Goal: Task Accomplishment & Management: Use online tool/utility

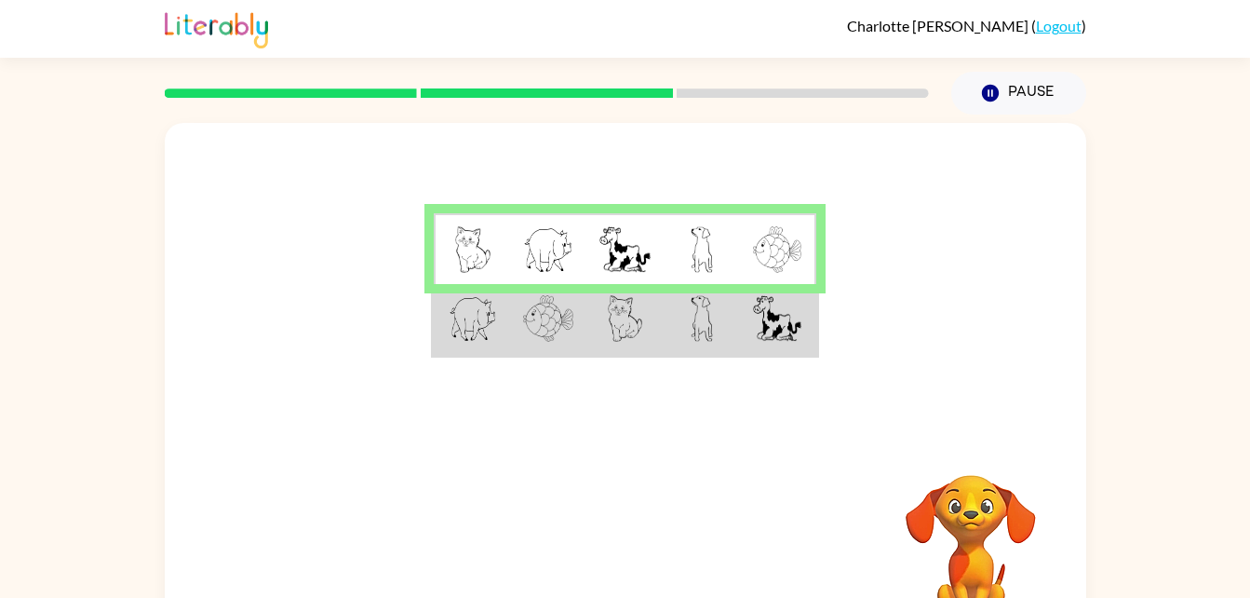
click at [538, 254] on img at bounding box center [548, 249] width 50 height 47
click at [558, 304] on img at bounding box center [548, 318] width 50 height 47
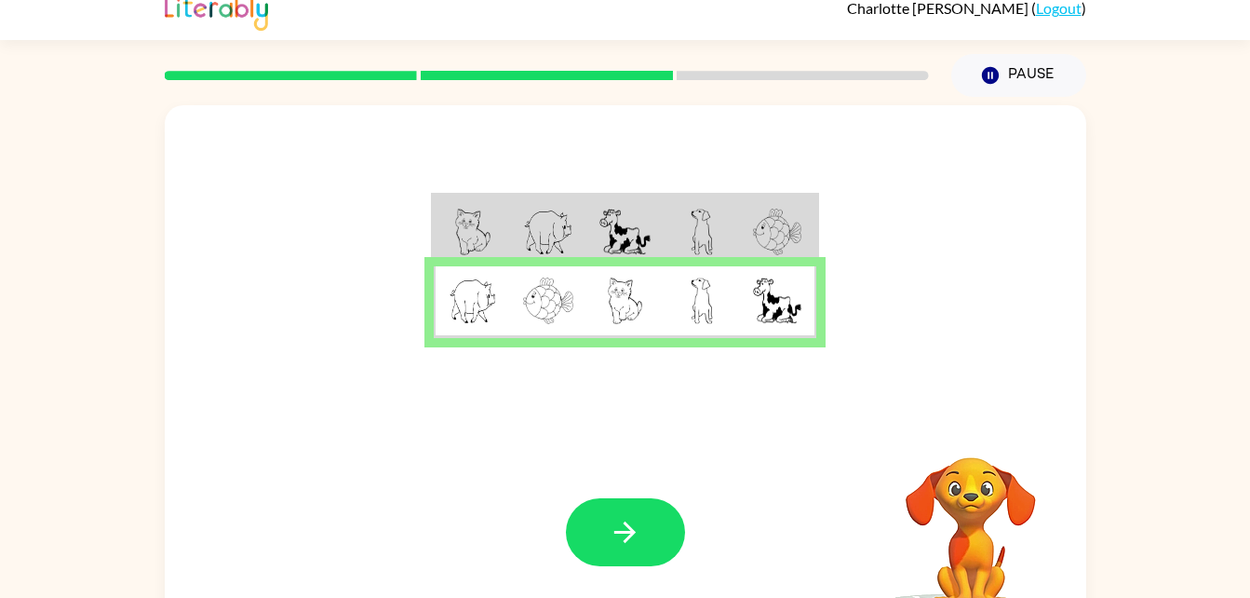
scroll to position [15, 0]
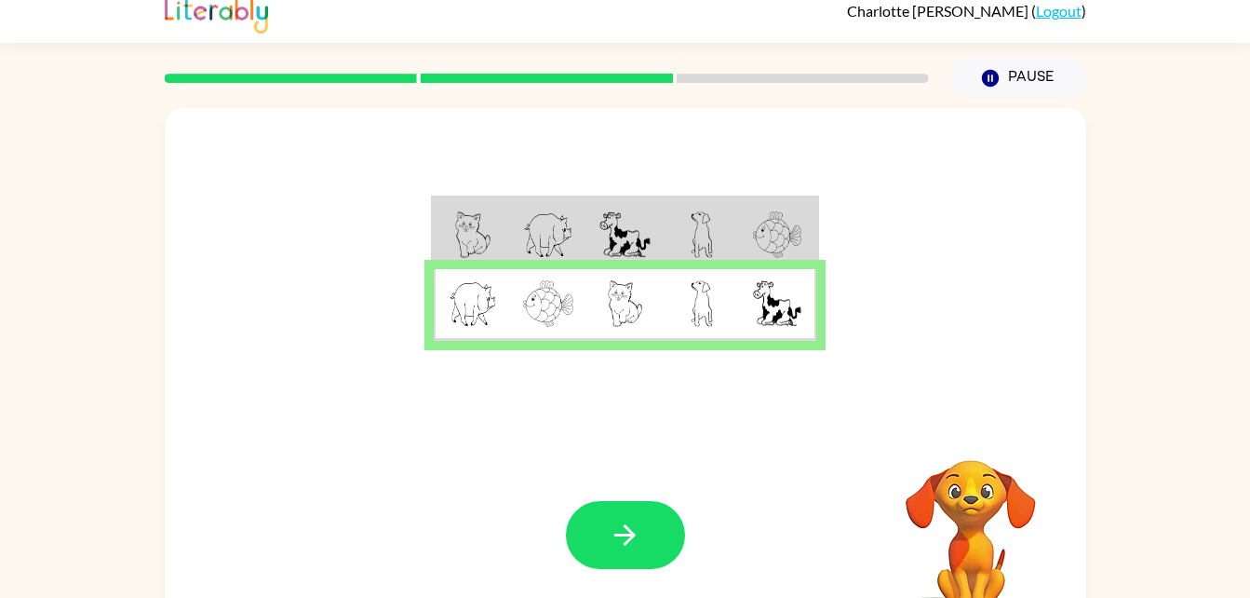
click at [610, 242] on img at bounding box center [624, 234] width 50 height 47
click at [601, 529] on button "button" at bounding box center [625, 535] width 119 height 68
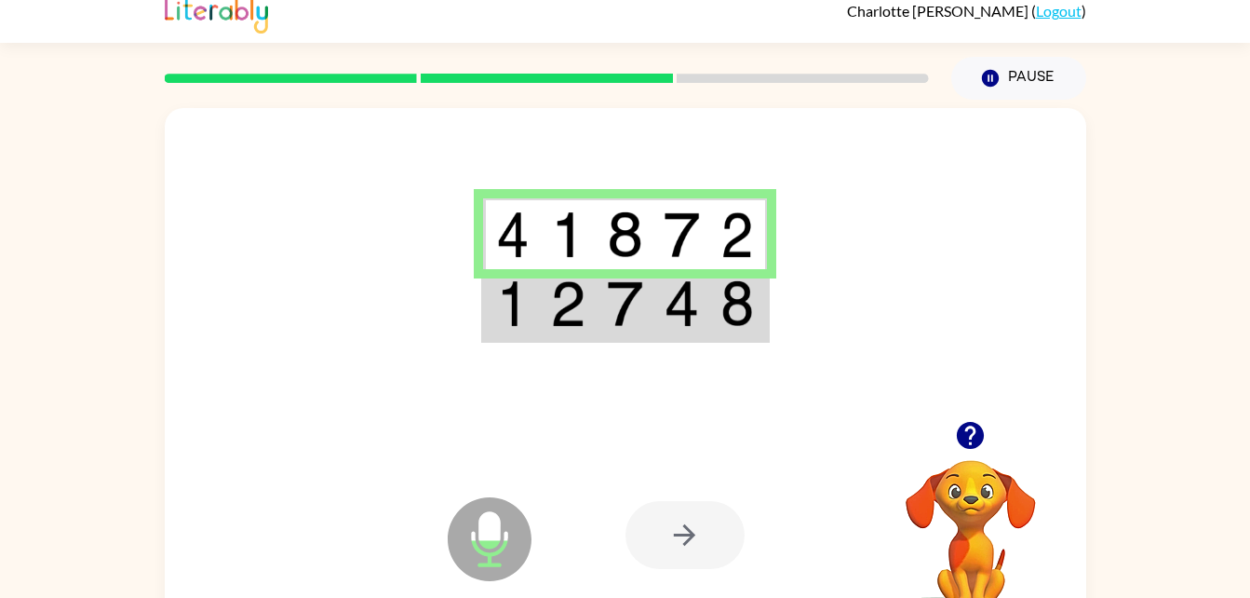
click at [539, 241] on td at bounding box center [511, 234] width 57 height 72
click at [662, 317] on td at bounding box center [681, 305] width 57 height 72
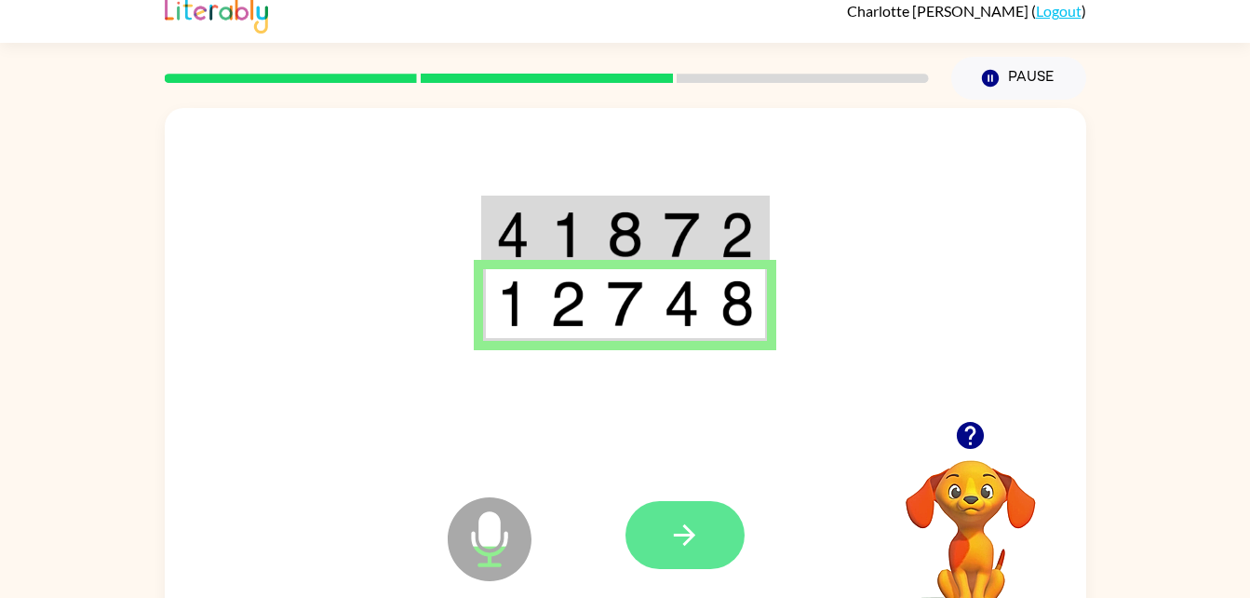
click at [701, 513] on button "button" at bounding box center [684, 535] width 119 height 68
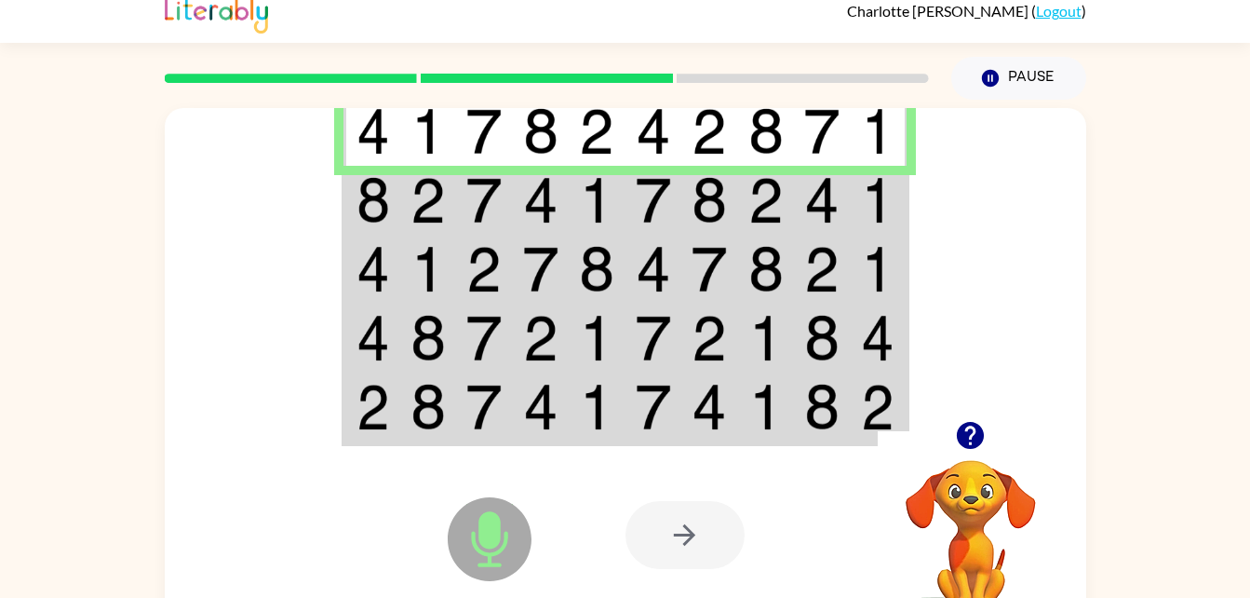
click at [866, 193] on img at bounding box center [878, 200] width 34 height 47
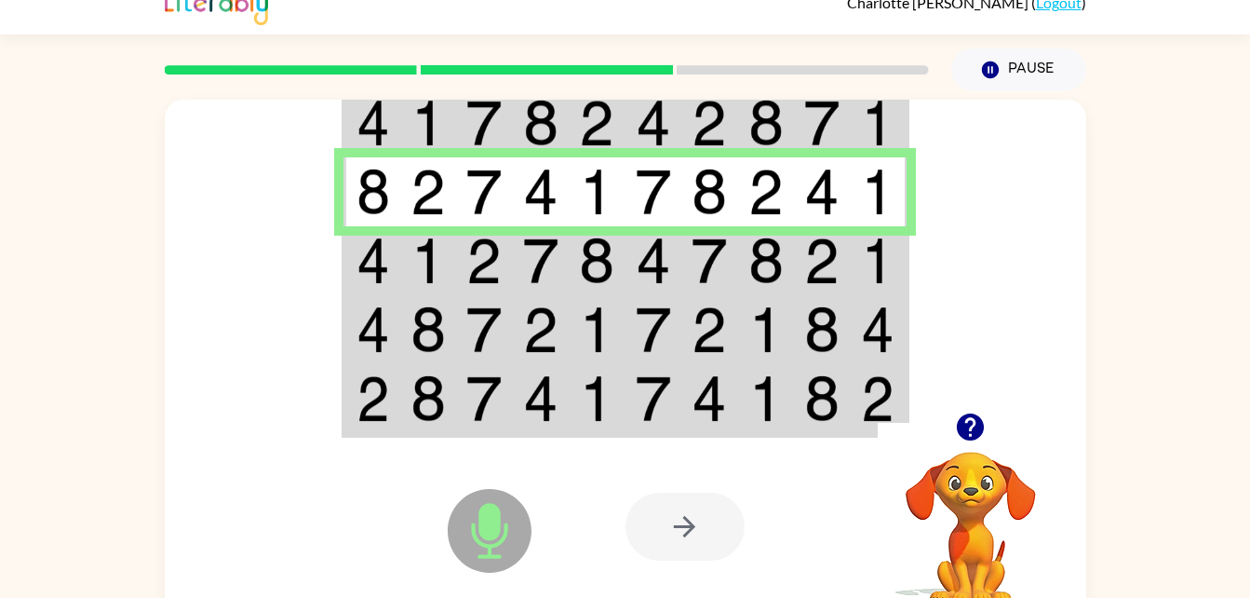
scroll to position [21, 0]
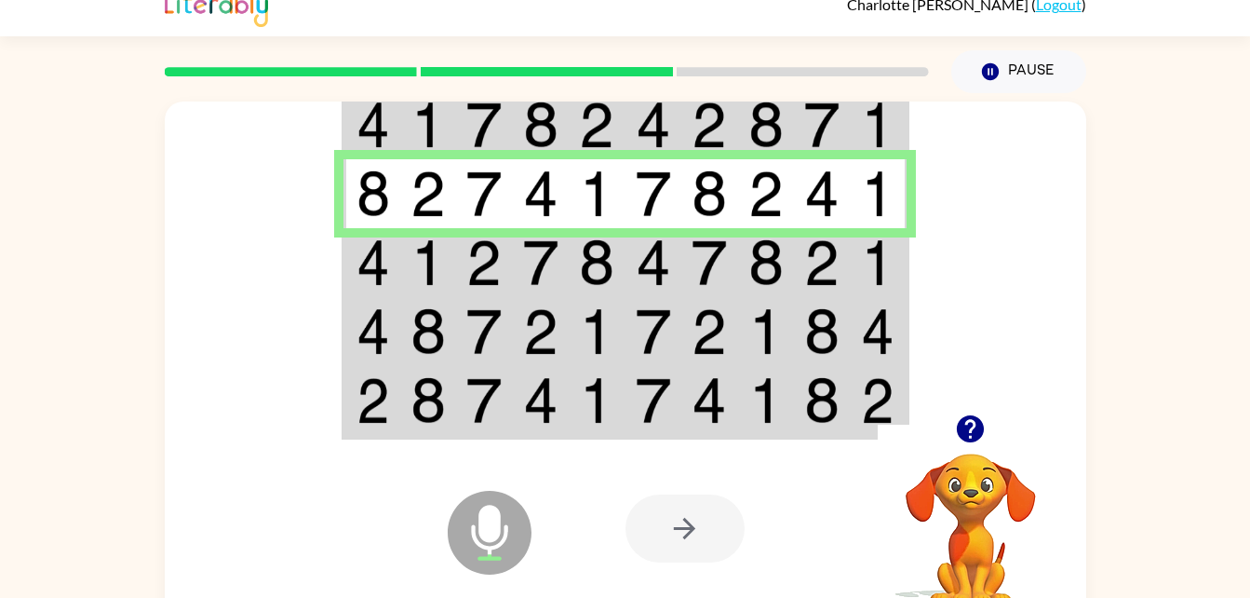
click at [869, 252] on img at bounding box center [878, 262] width 34 height 47
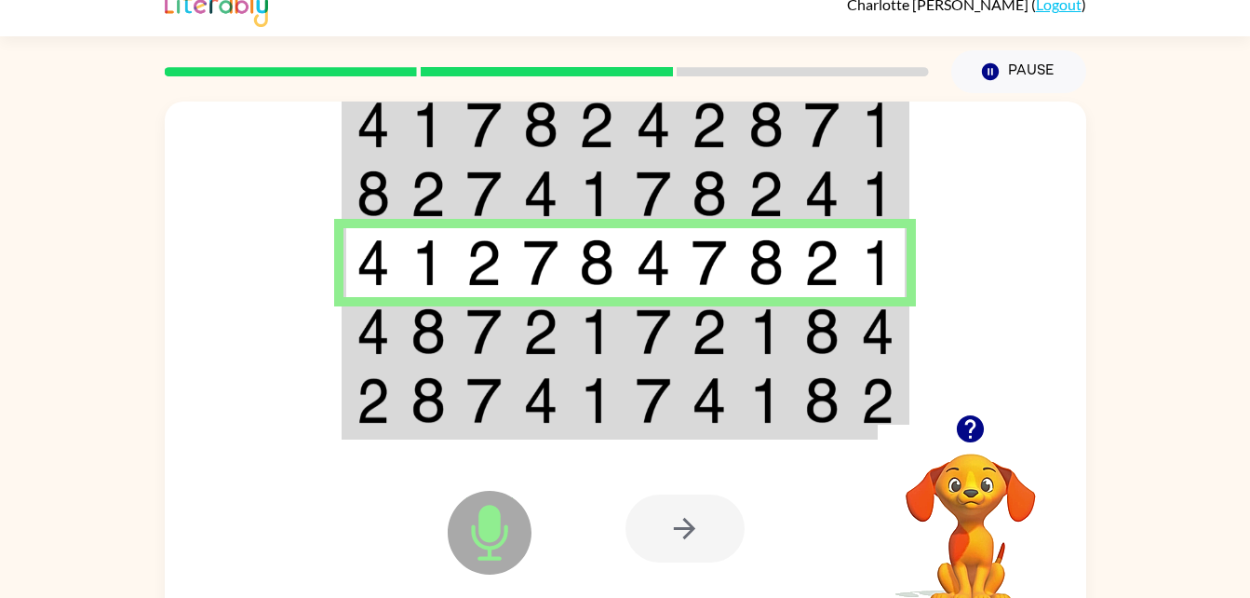
click at [826, 334] on img at bounding box center [821, 331] width 35 height 47
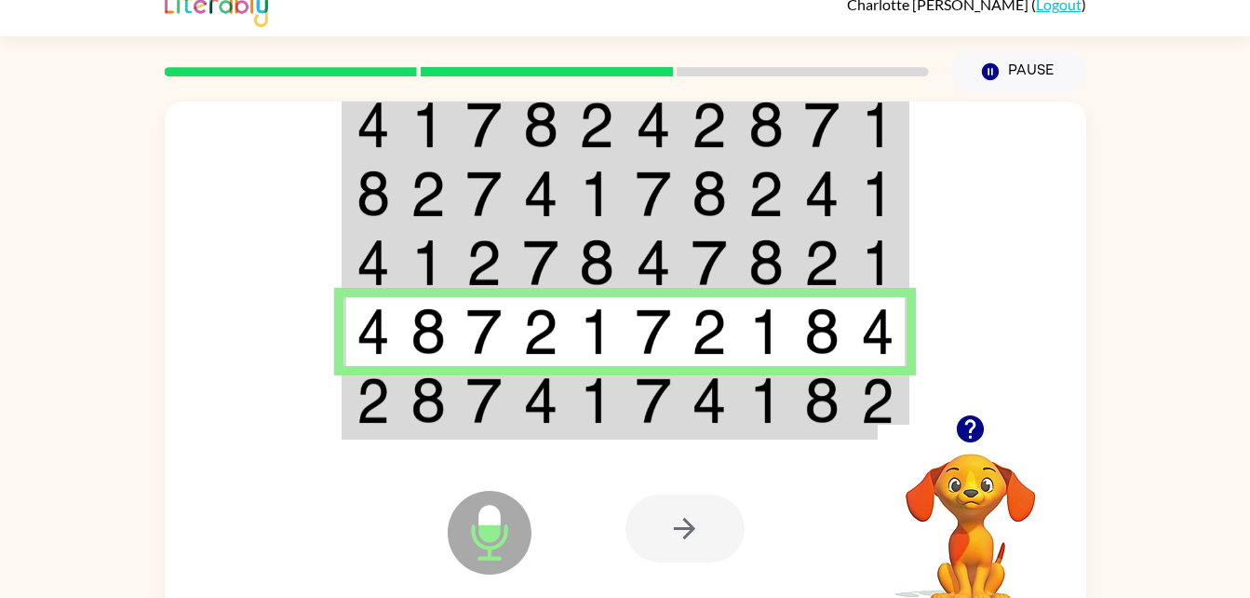
click at [611, 406] on img at bounding box center [596, 400] width 35 height 47
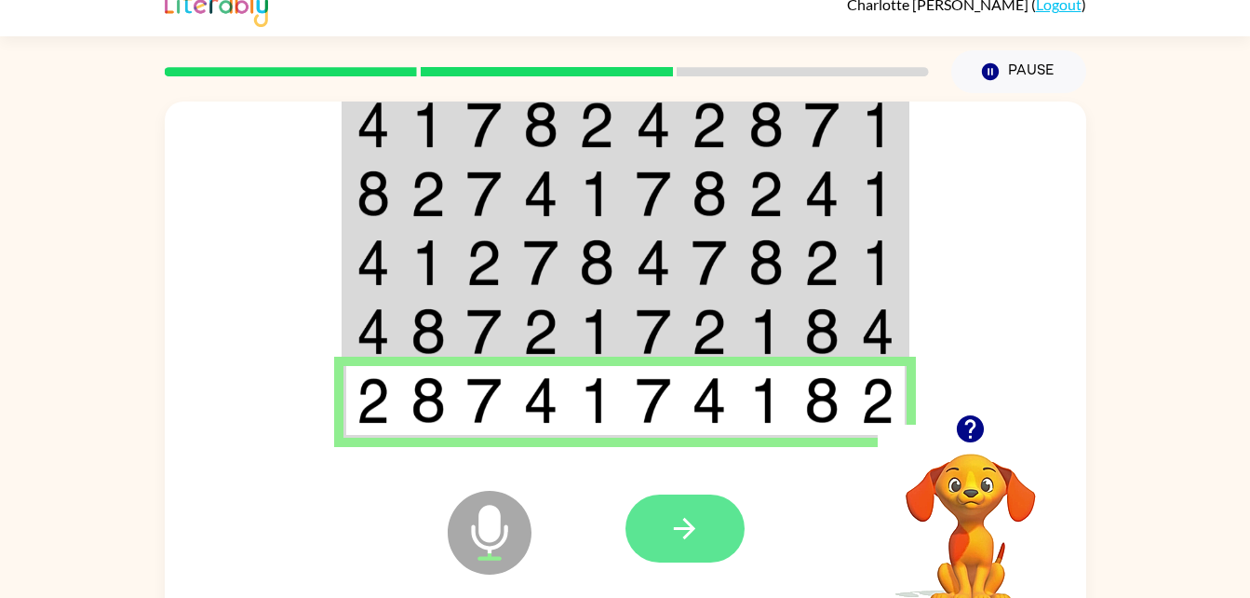
click at [696, 526] on icon "button" at bounding box center [684, 528] width 33 height 33
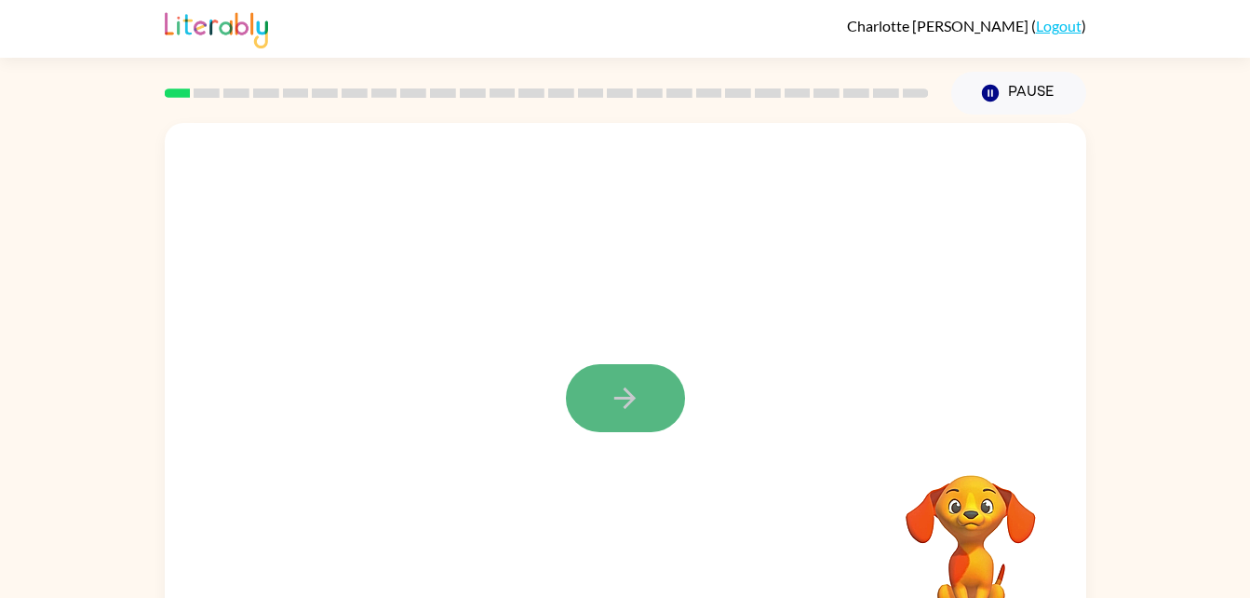
click at [626, 379] on button "button" at bounding box center [625, 398] width 119 height 68
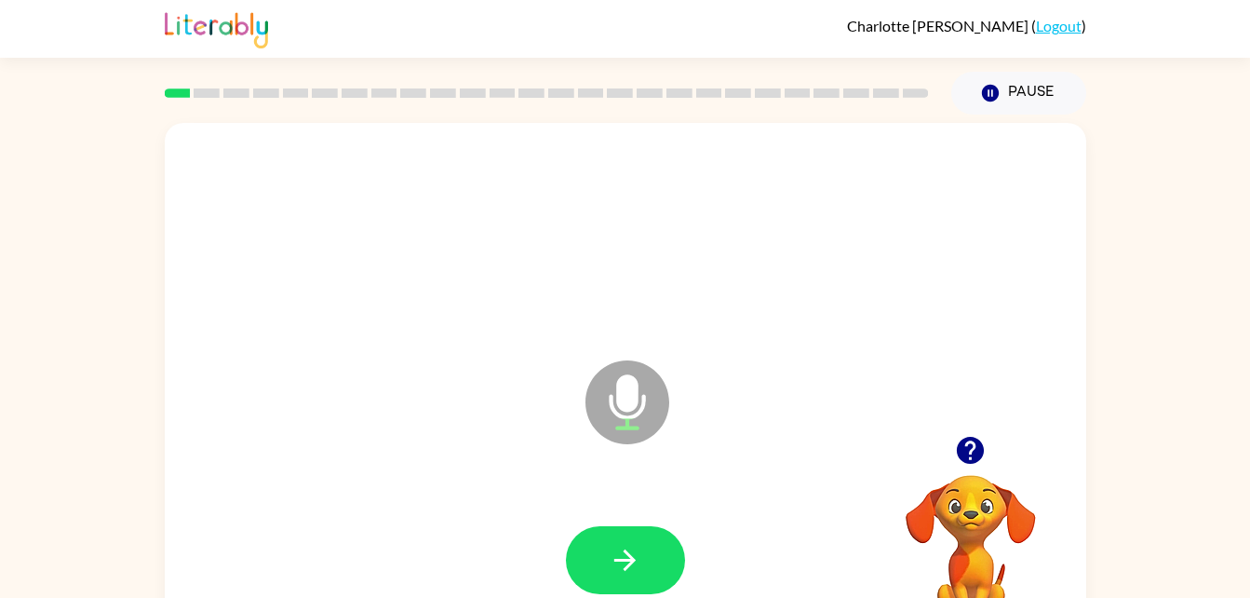
click at [967, 441] on icon "button" at bounding box center [970, 449] width 27 height 27
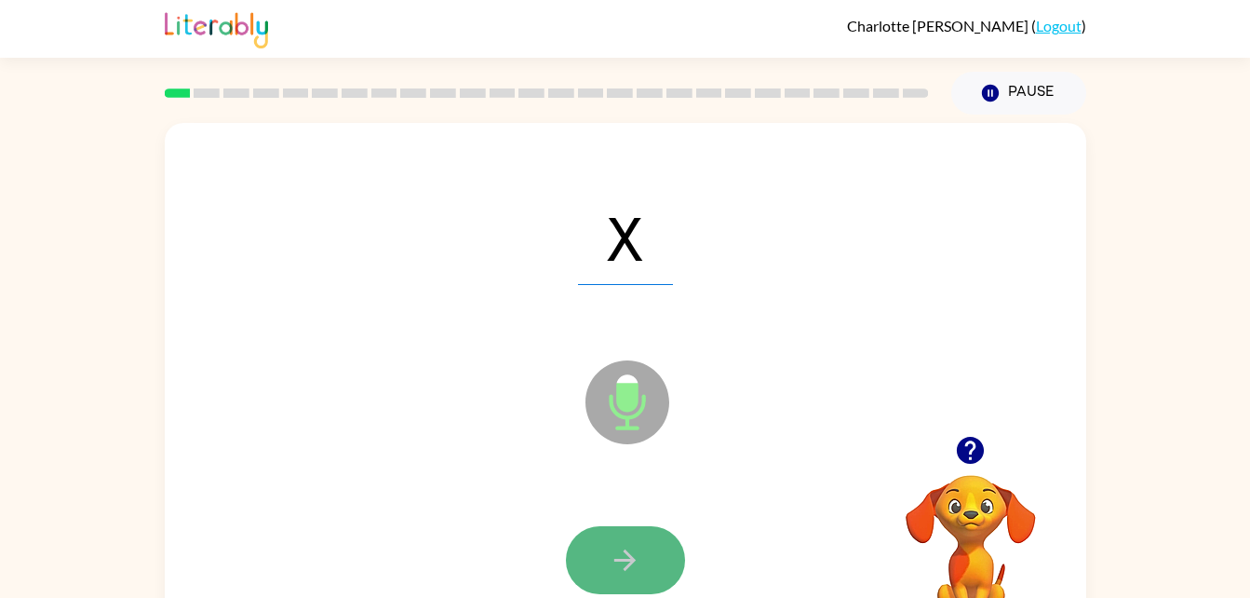
click at [643, 571] on button "button" at bounding box center [625, 560] width 119 height 68
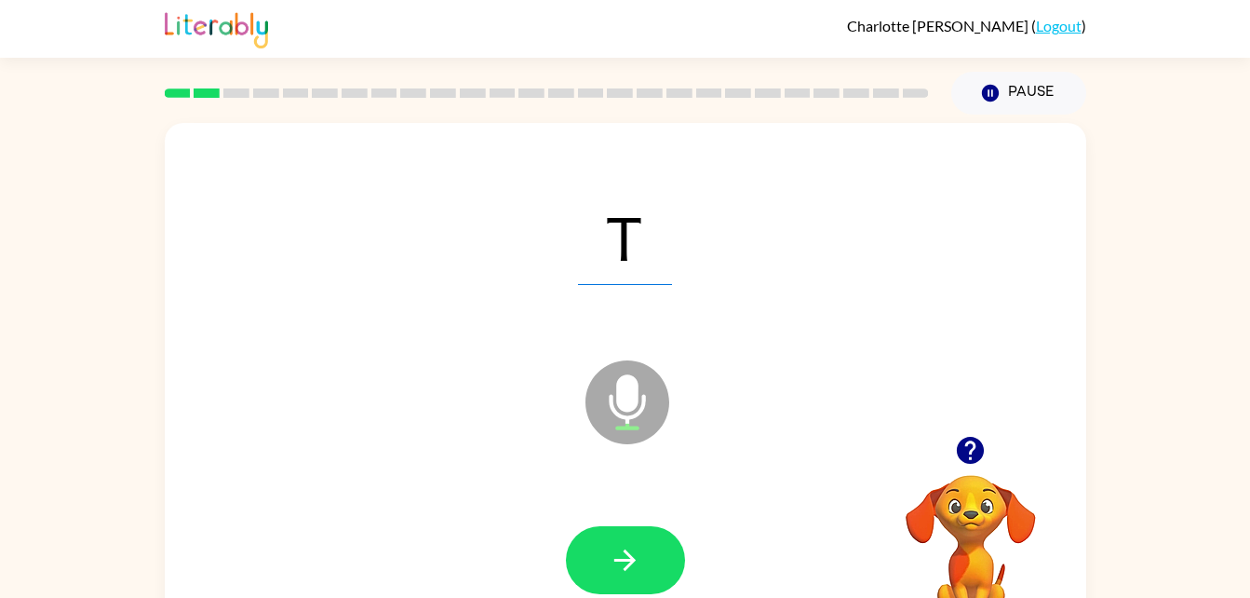
drag, startPoint x: 642, startPoint y: 571, endPoint x: 496, endPoint y: 535, distance: 150.6
click at [496, 535] on div at bounding box center [625, 560] width 884 height 153
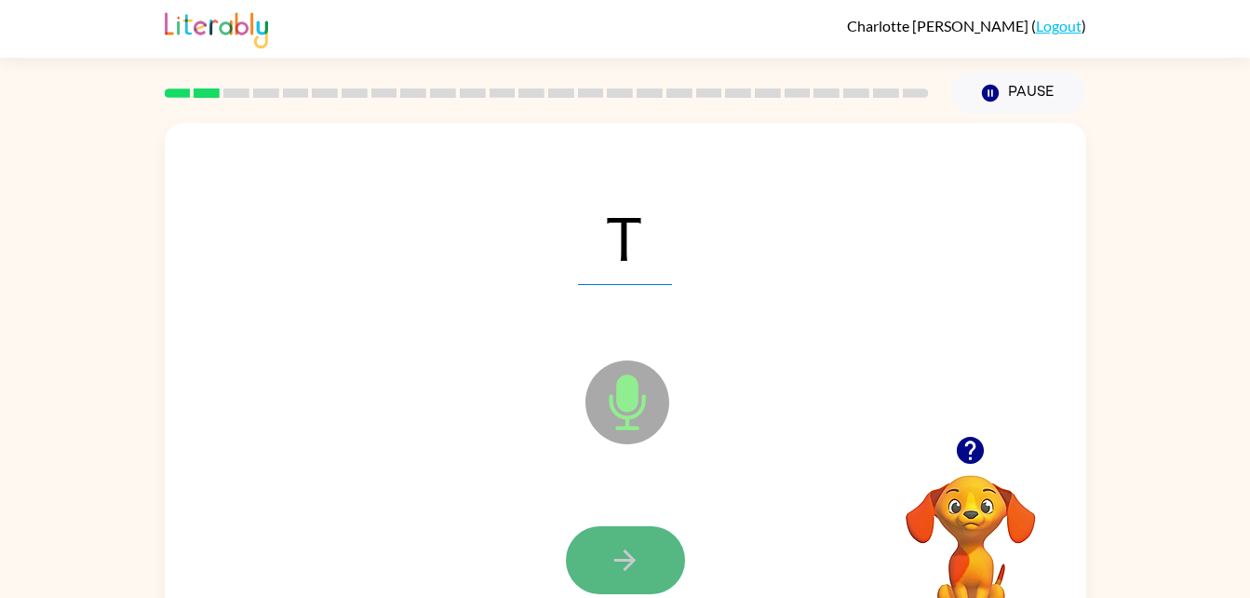
click at [616, 556] on icon "button" at bounding box center [625, 560] width 33 height 33
click at [615, 563] on icon "button" at bounding box center [625, 560] width 33 height 33
click at [639, 535] on button "button" at bounding box center [625, 560] width 119 height 68
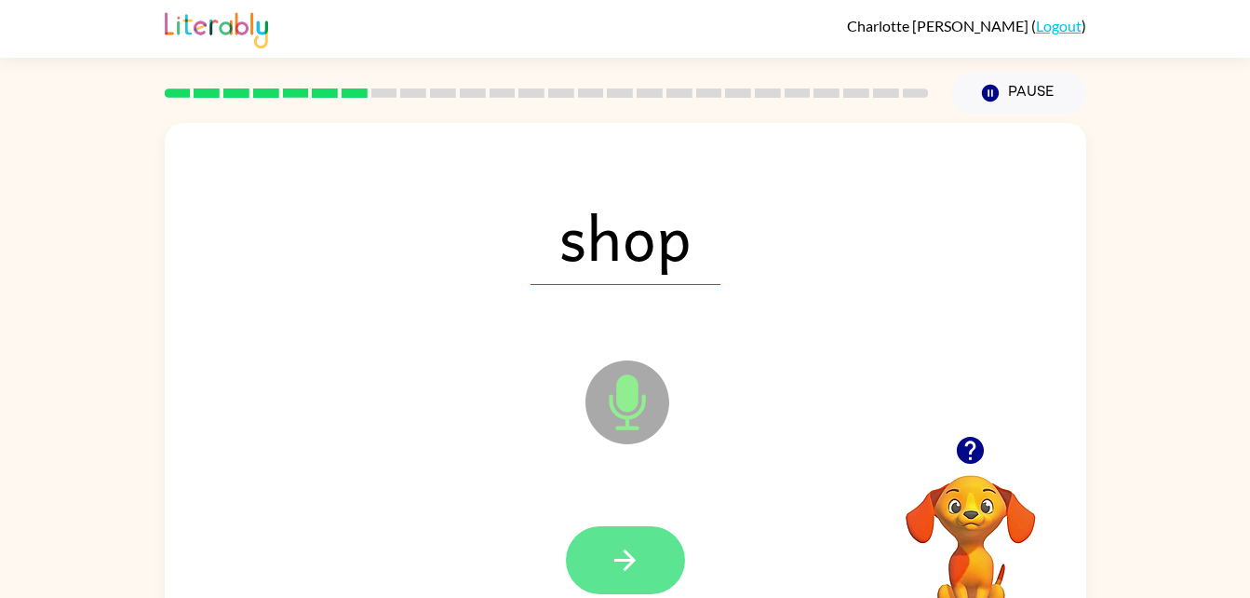
click at [629, 571] on icon "button" at bounding box center [625, 560] width 33 height 33
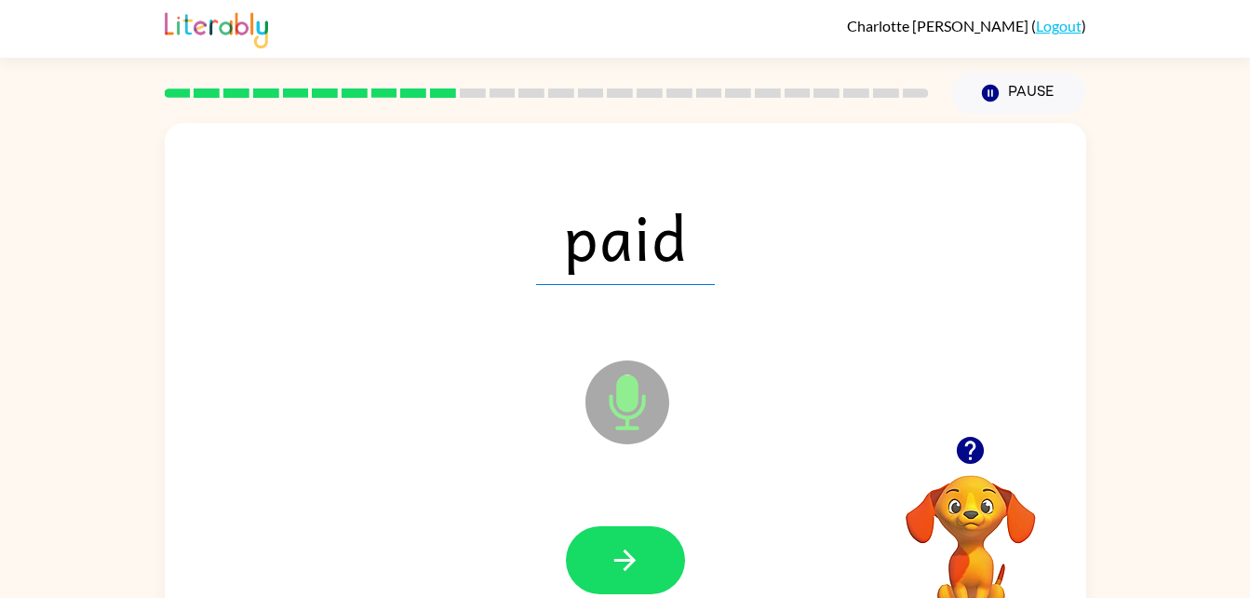
drag, startPoint x: 625, startPoint y: 558, endPoint x: 520, endPoint y: 468, distance: 137.9
click at [520, 468] on div "paid Microphone The Microphone is here when it is your turn to talk" at bounding box center [625, 388] width 921 height 531
click at [600, 522] on div at bounding box center [625, 560] width 884 height 153
click at [628, 578] on button "button" at bounding box center [625, 560] width 119 height 68
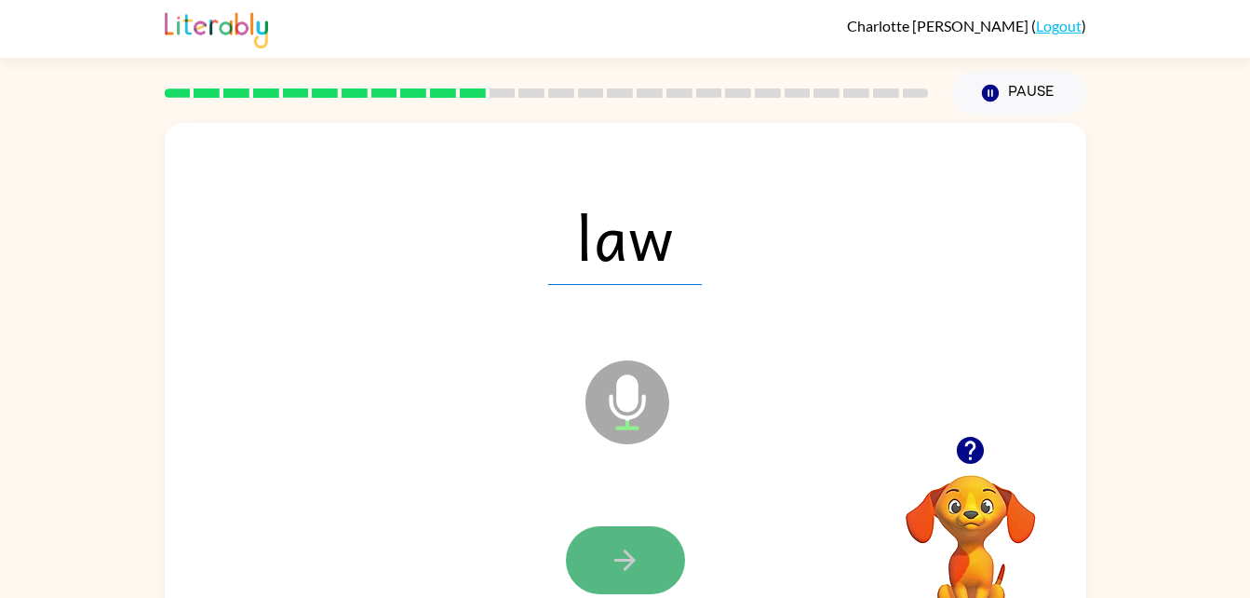
click at [643, 547] on button "button" at bounding box center [625, 560] width 119 height 68
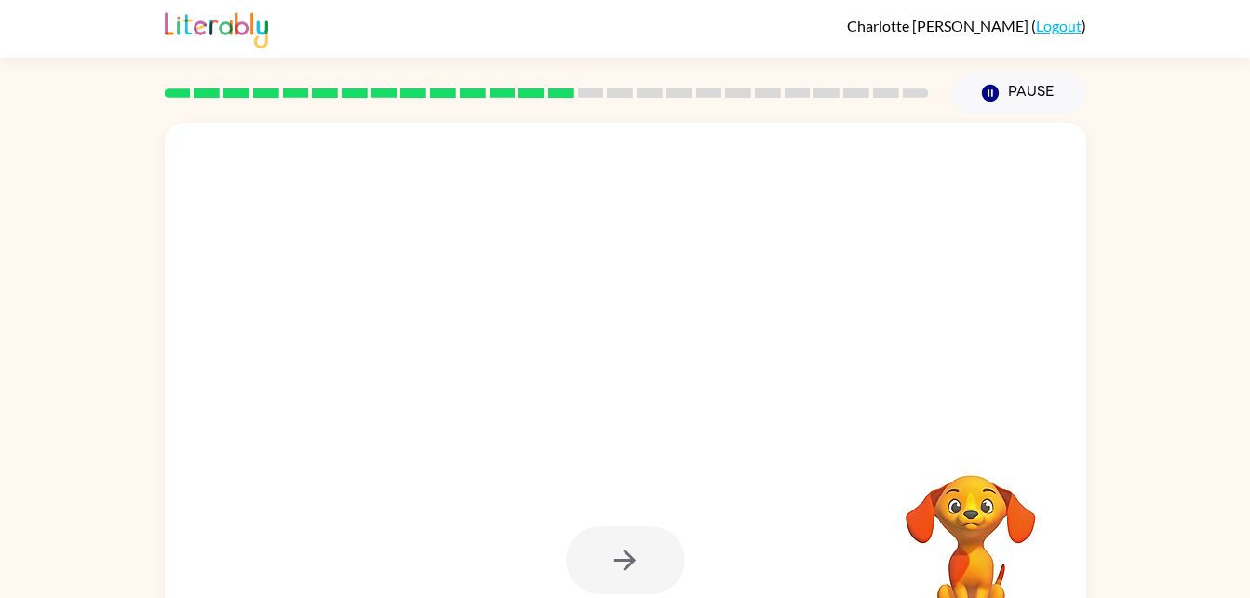
drag, startPoint x: 643, startPoint y: 547, endPoint x: 411, endPoint y: 482, distance: 240.7
click at [411, 482] on div at bounding box center [625, 388] width 921 height 531
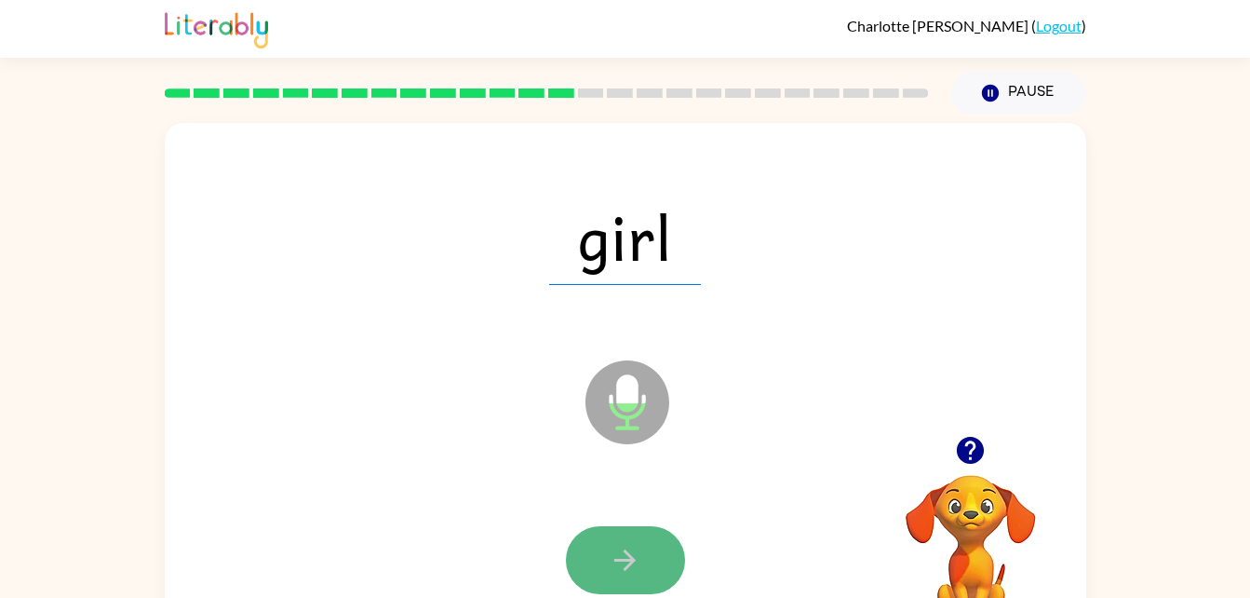
click at [637, 554] on icon "button" at bounding box center [625, 560] width 33 height 33
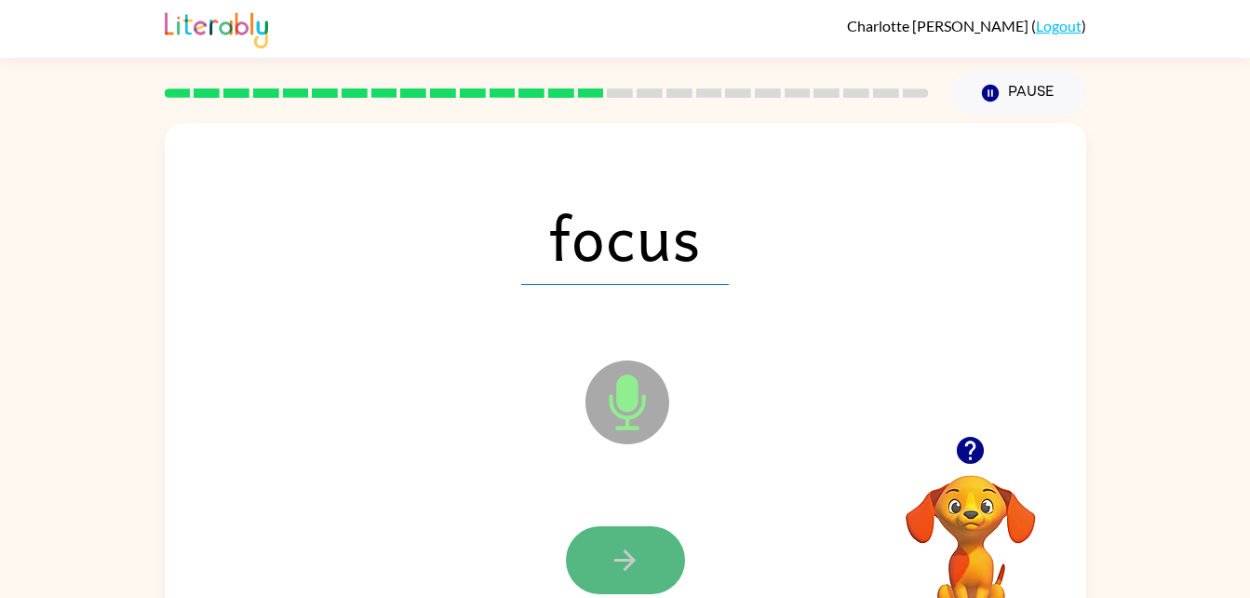
click at [643, 568] on button "button" at bounding box center [625, 560] width 119 height 68
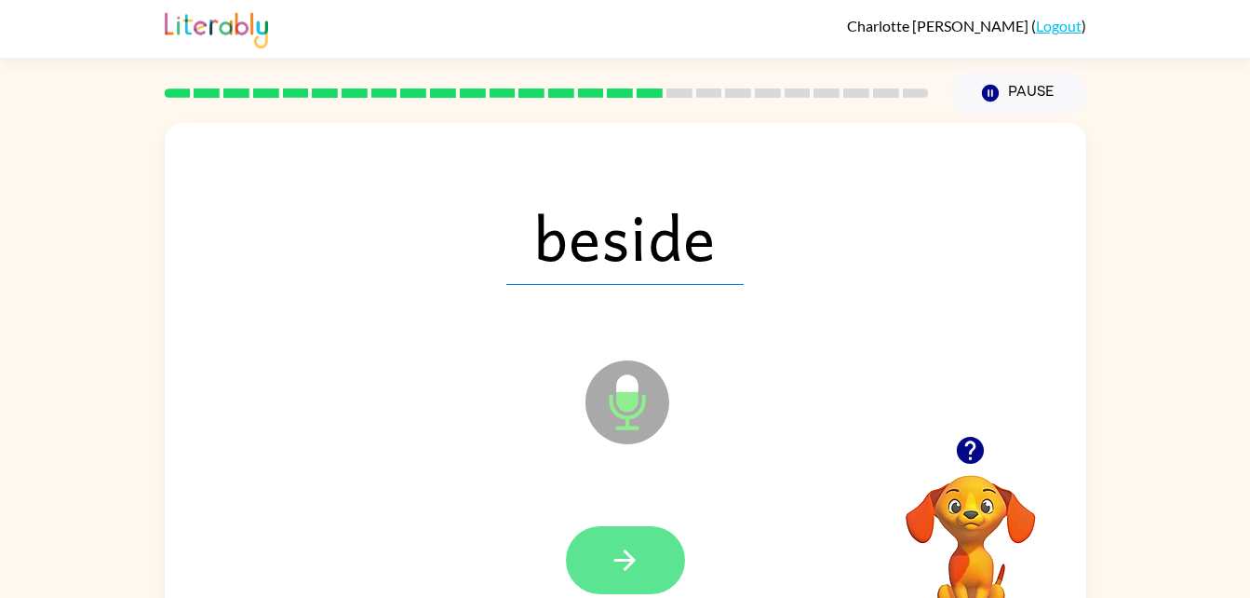
click at [662, 552] on button "button" at bounding box center [625, 560] width 119 height 68
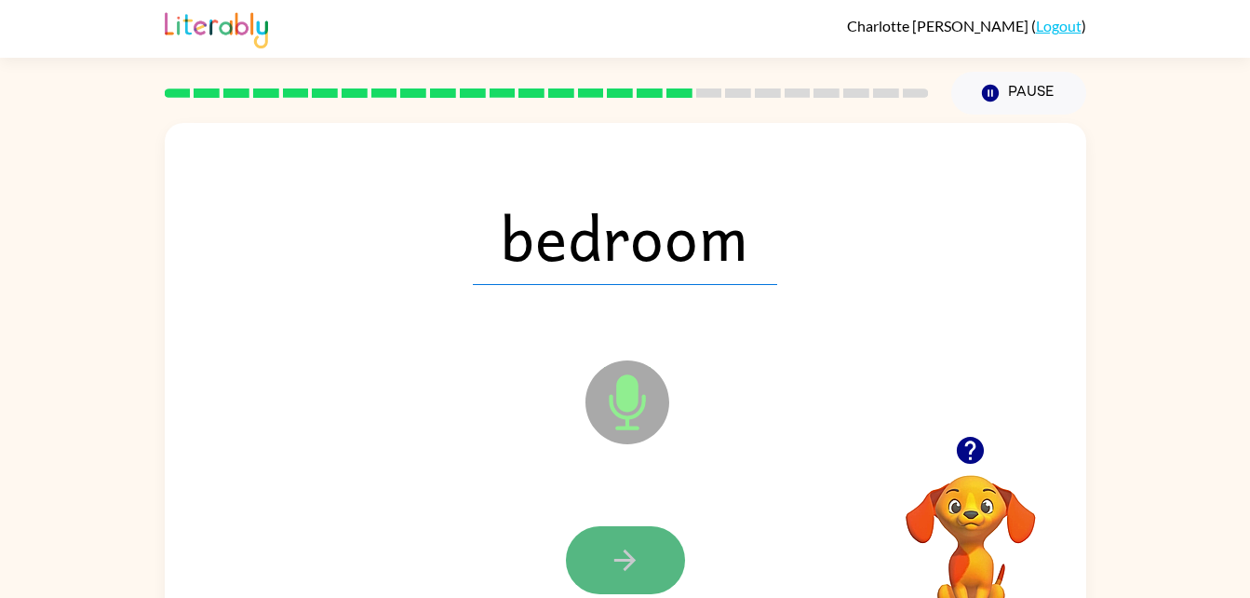
click at [625, 557] on icon "button" at bounding box center [625, 560] width 33 height 33
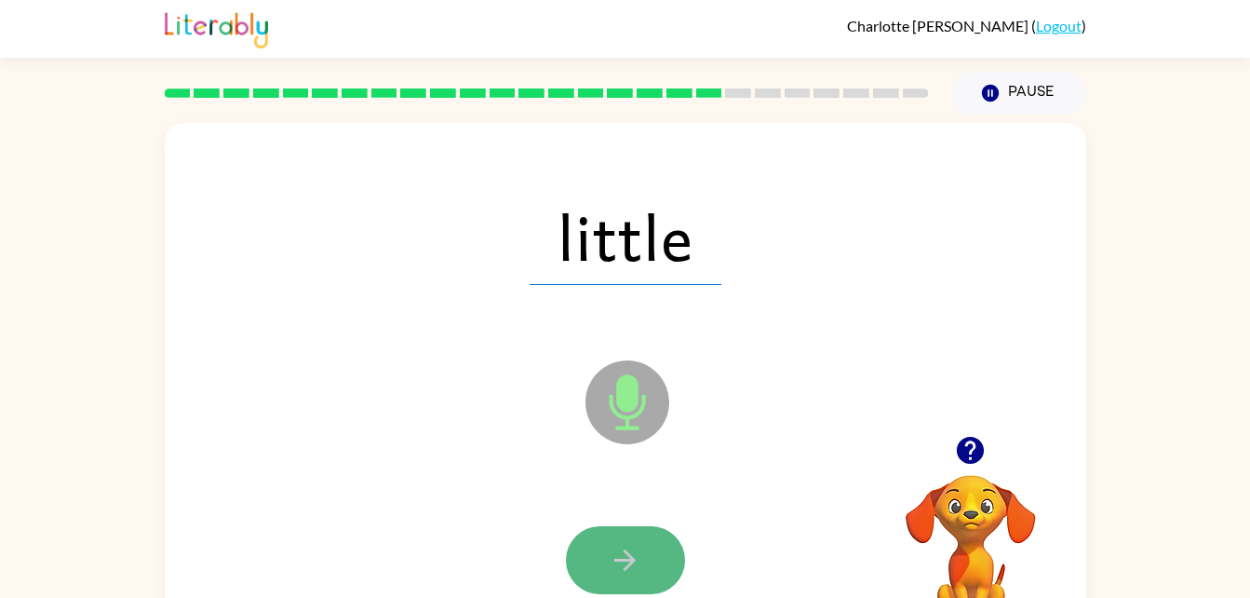
click at [630, 553] on icon "button" at bounding box center [625, 560] width 33 height 33
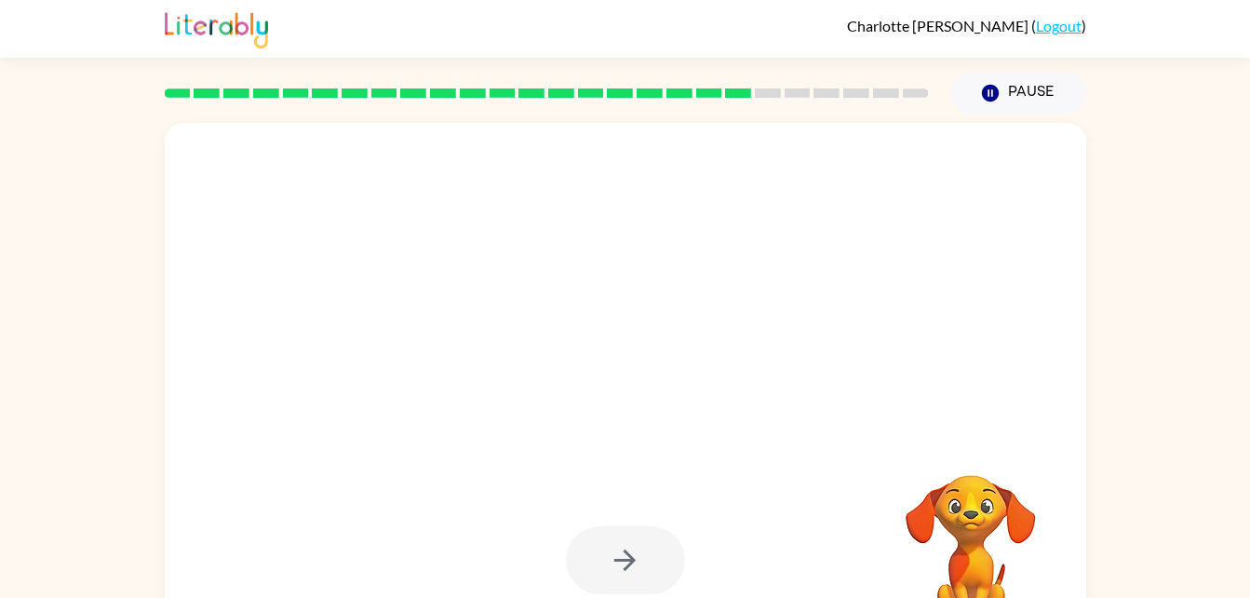
click at [595, 534] on div at bounding box center [625, 560] width 119 height 68
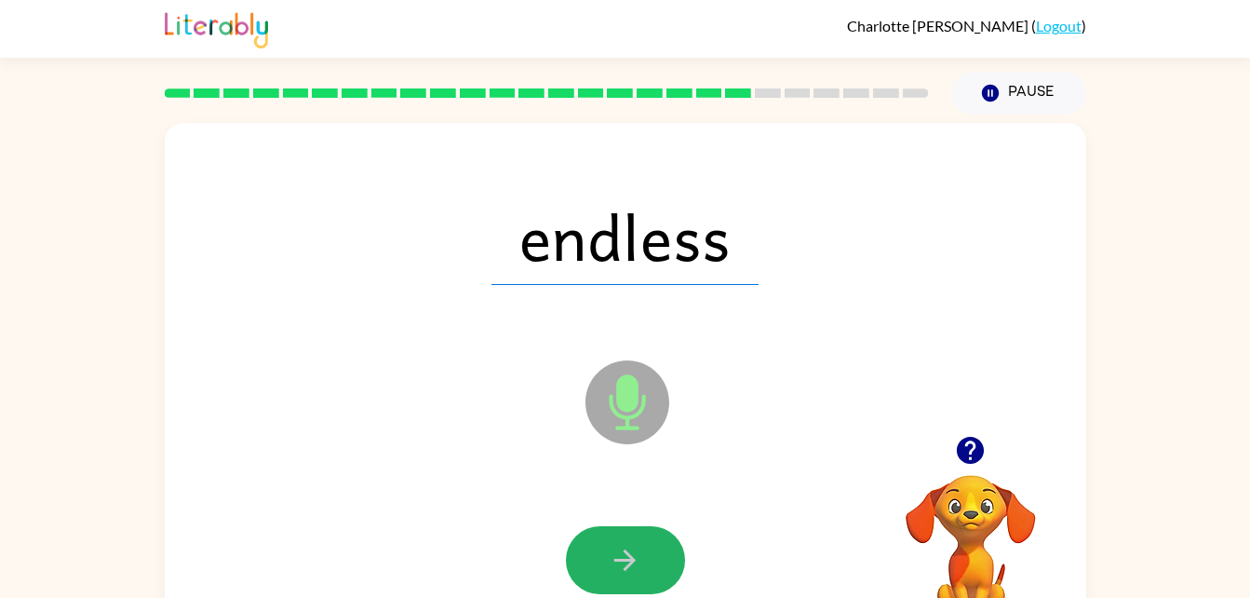
click at [595, 534] on button "button" at bounding box center [625, 560] width 119 height 68
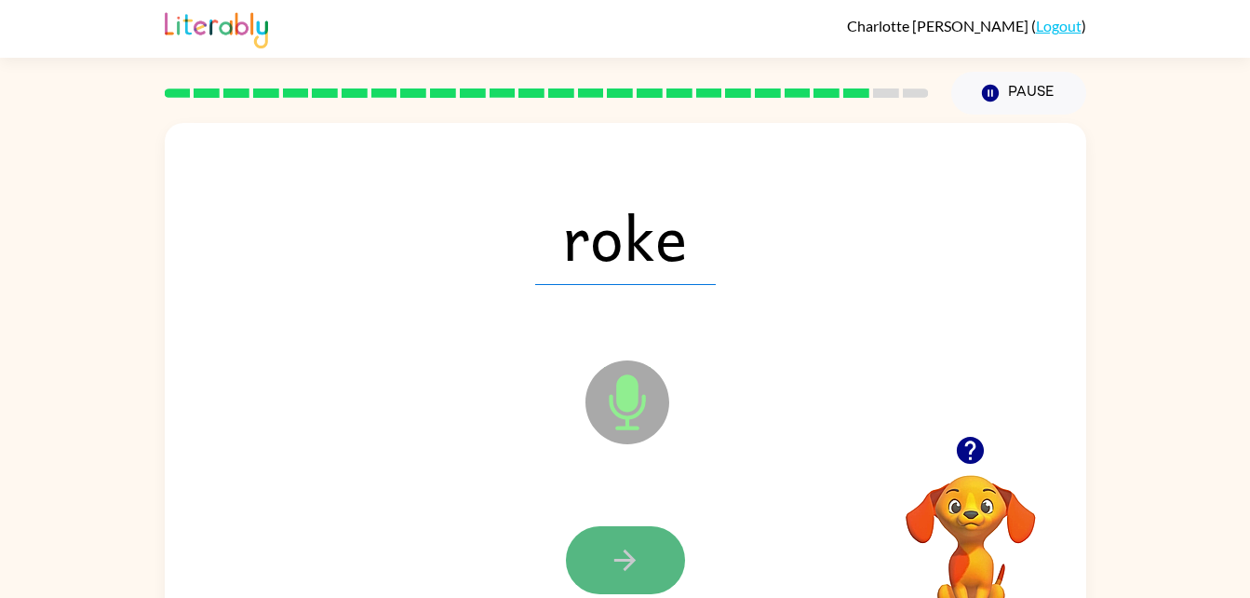
click at [595, 534] on button "button" at bounding box center [625, 560] width 119 height 68
click at [642, 567] on button "button" at bounding box center [625, 560] width 119 height 68
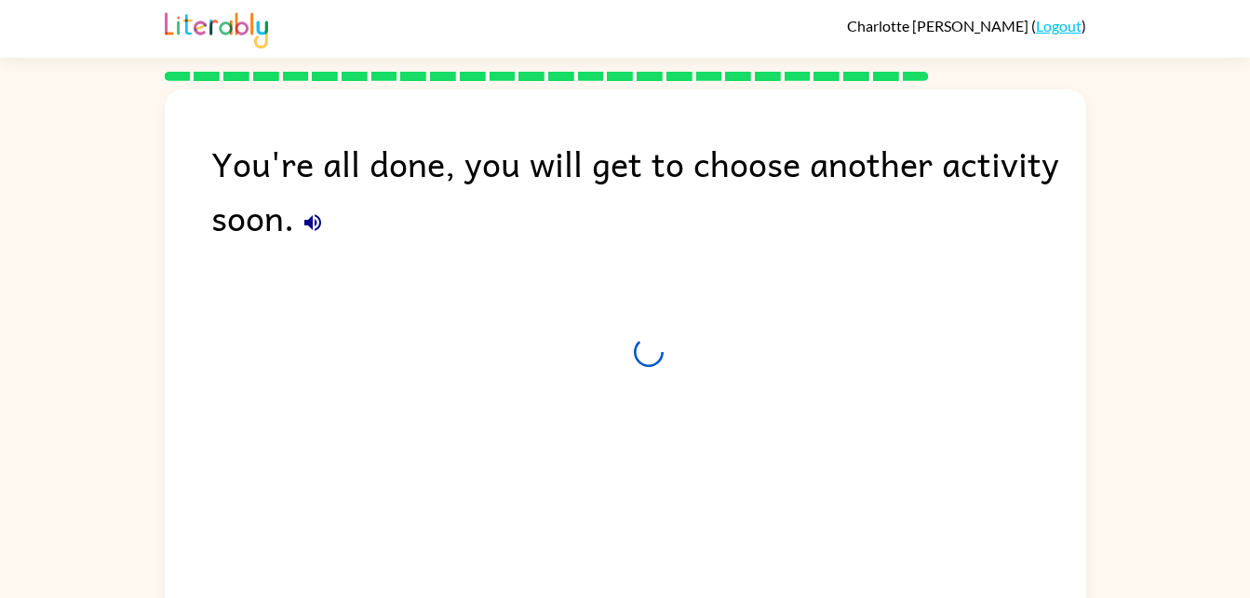
click at [649, 566] on div "You're all done, you will get to choose another activity soon." at bounding box center [625, 350] width 921 height 522
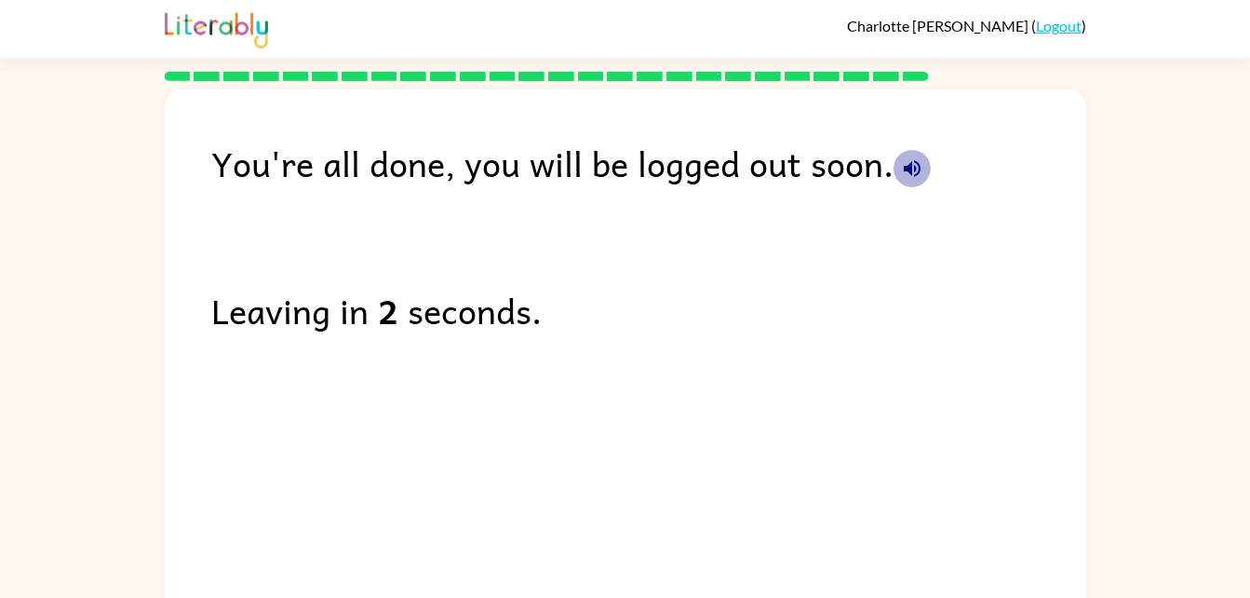
click at [908, 160] on icon "button" at bounding box center [912, 168] width 22 height 22
